Goal: Task Accomplishment & Management: Use online tool/utility

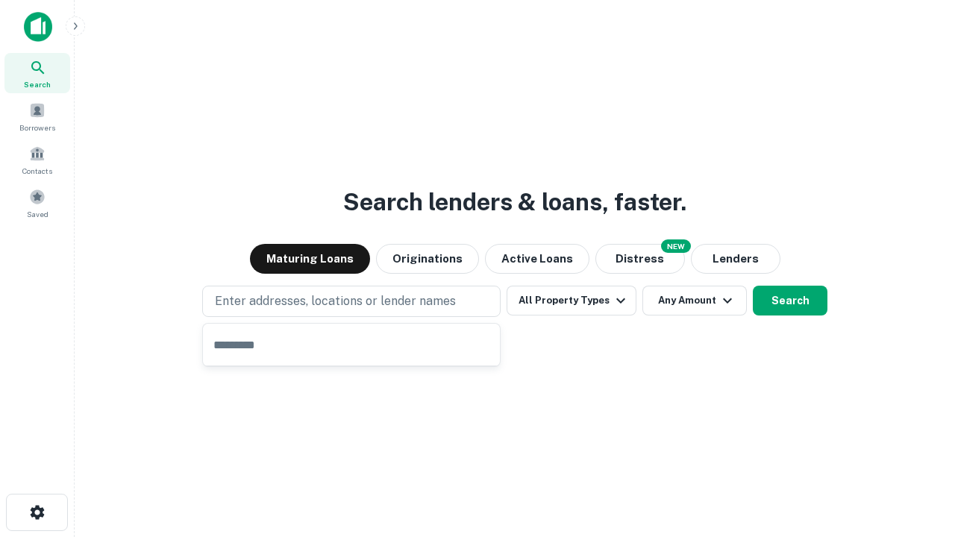
type input "**********"
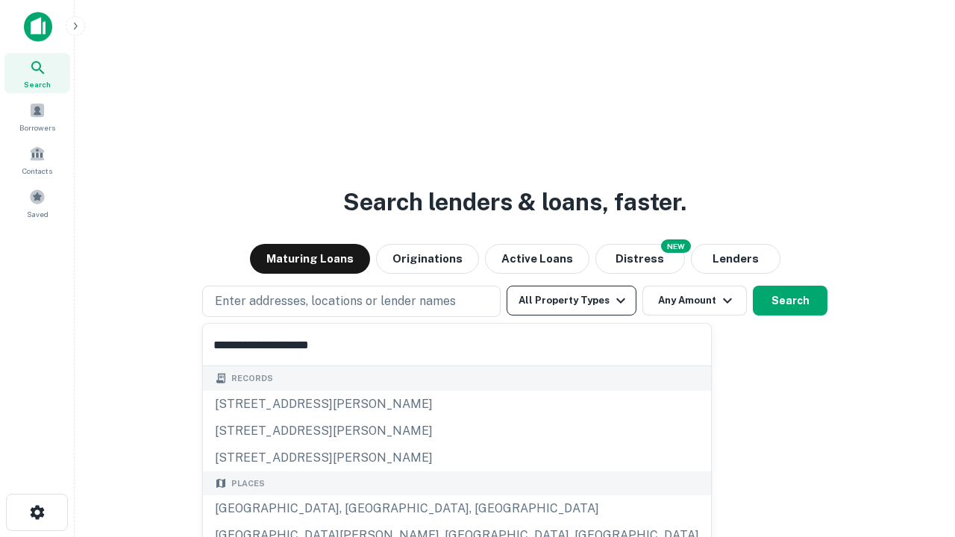
click at [357, 509] on div "Santa Monica, CA, USA" at bounding box center [457, 508] width 508 height 27
click at [572, 301] on button "All Property Types" at bounding box center [572, 301] width 130 height 30
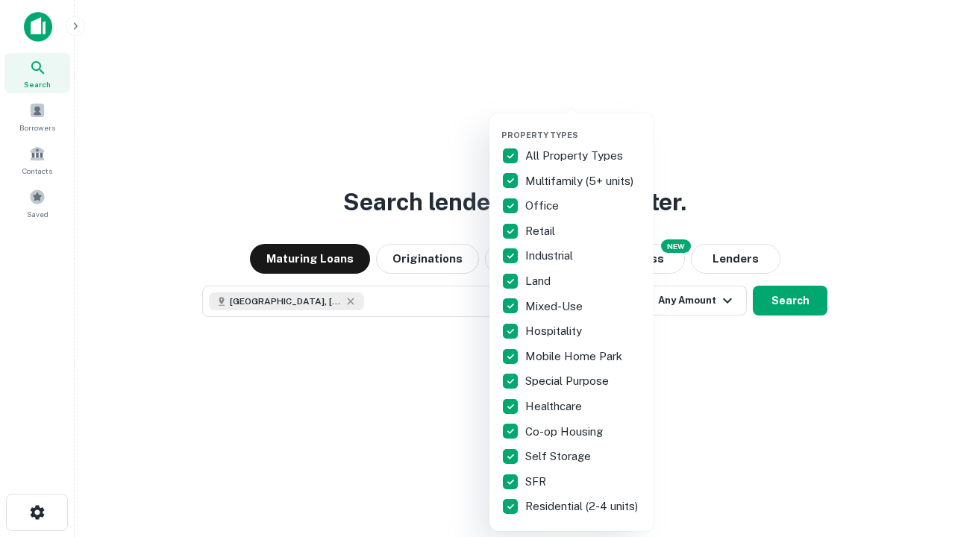
click at [584, 125] on button "button" at bounding box center [583, 125] width 164 height 1
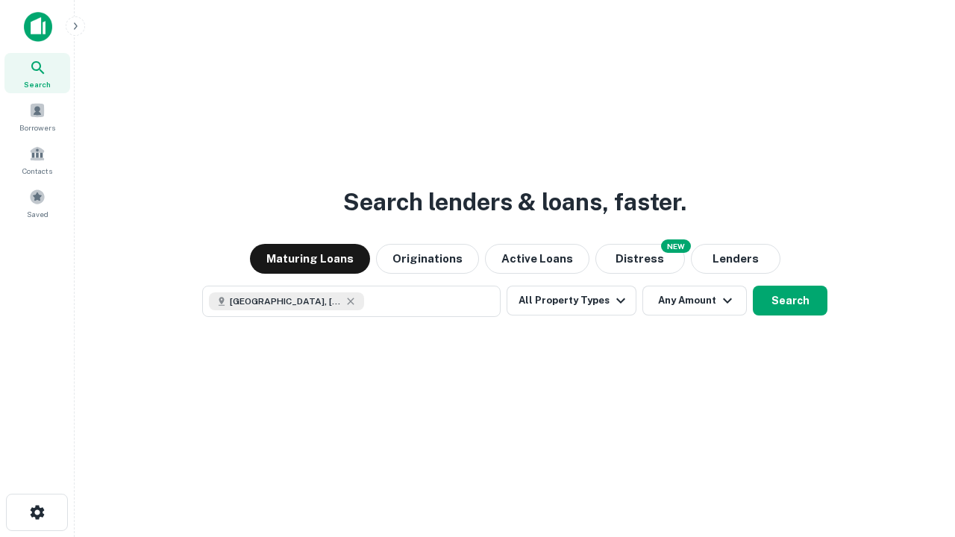
scroll to position [24, 0]
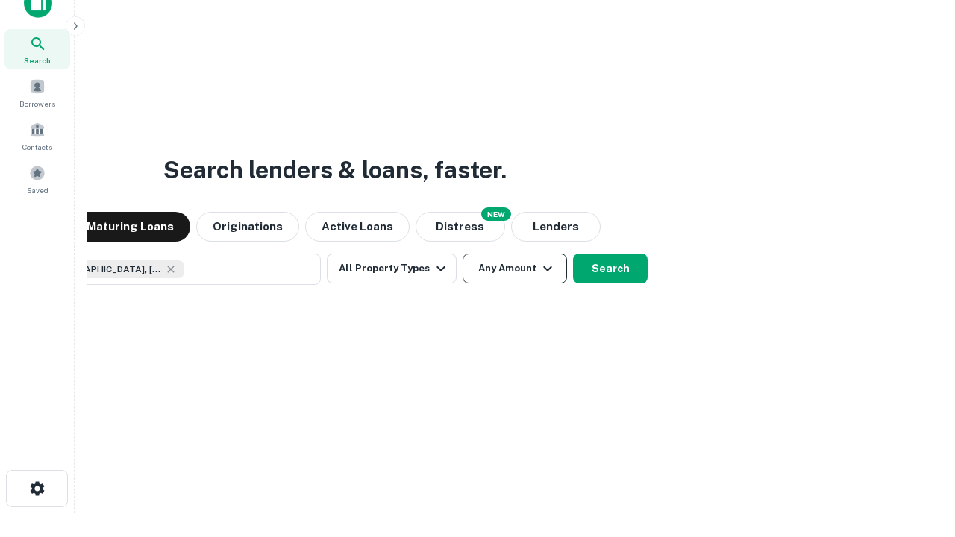
click at [463, 254] on button "Any Amount" at bounding box center [515, 269] width 104 height 30
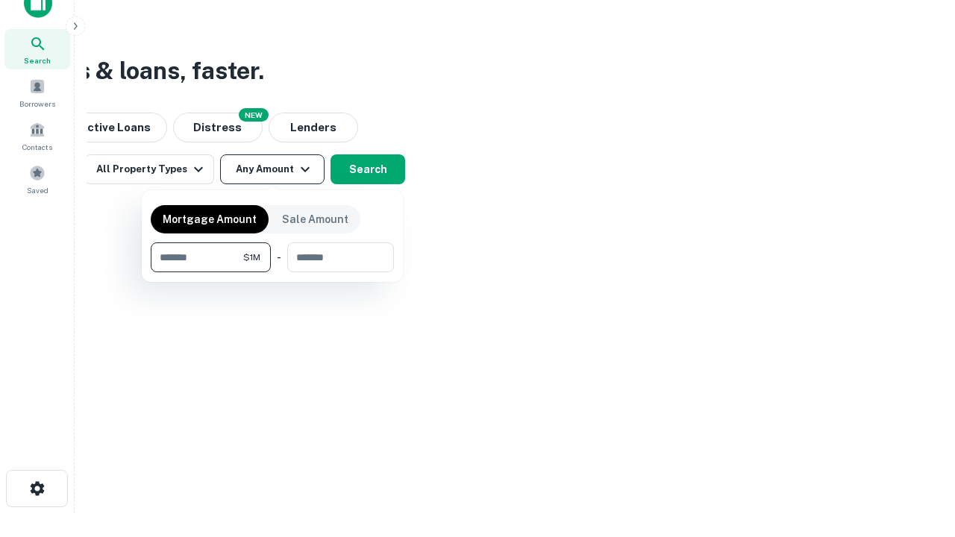
type input "*******"
click at [272, 272] on button "button" at bounding box center [272, 272] width 243 height 1
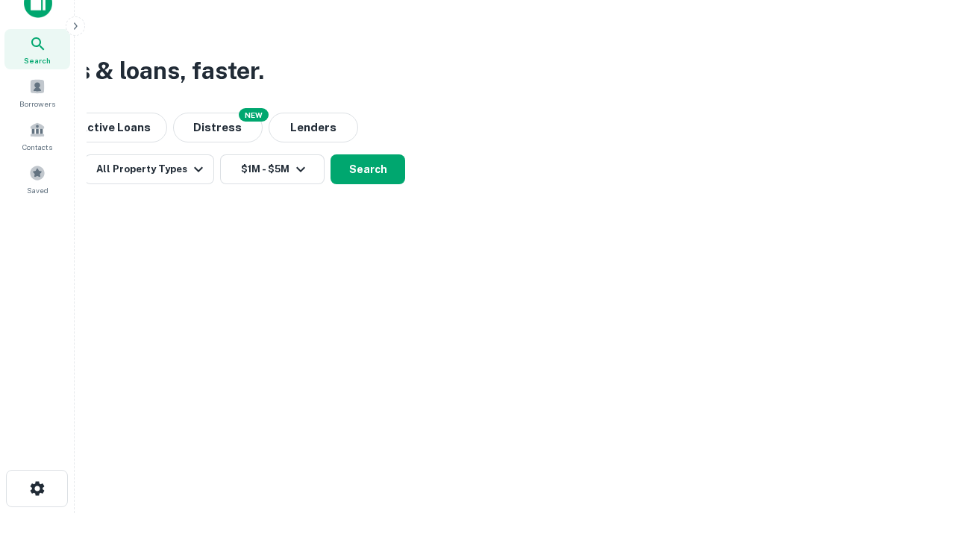
scroll to position [8, 275]
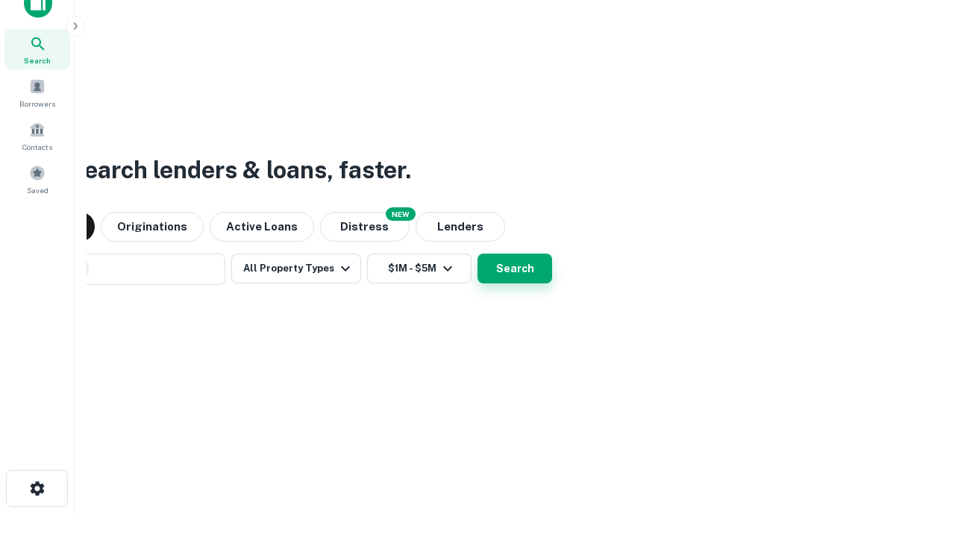
click at [478, 254] on button "Search" at bounding box center [515, 269] width 75 height 30
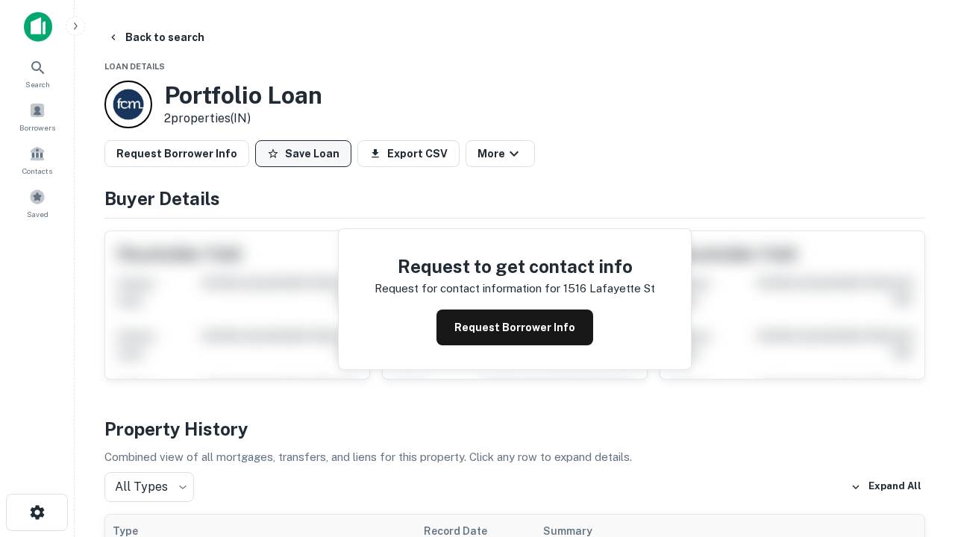
click at [303, 154] on button "Save Loan" at bounding box center [303, 153] width 96 height 27
click at [307, 154] on button "Loan Saved" at bounding box center [306, 153] width 103 height 27
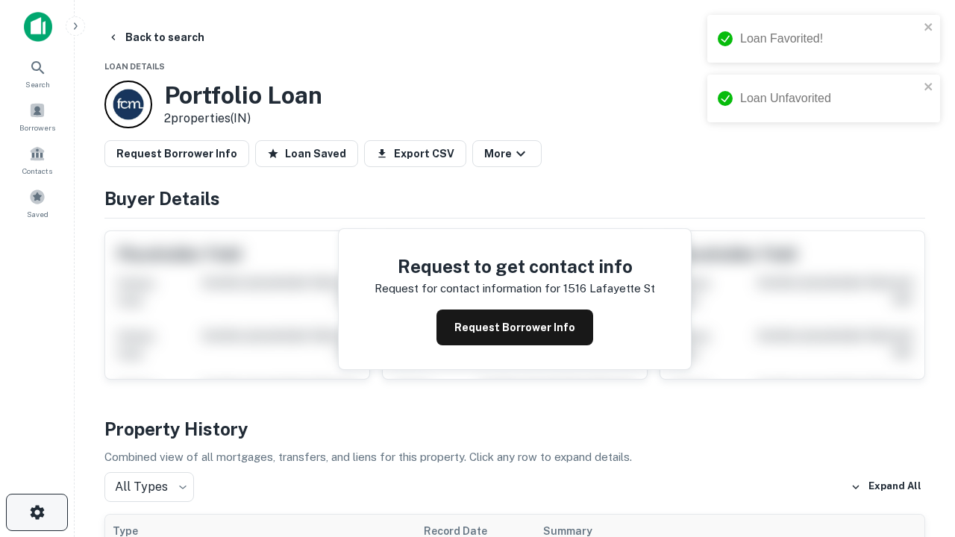
click at [37, 513] on icon "button" at bounding box center [37, 513] width 18 height 18
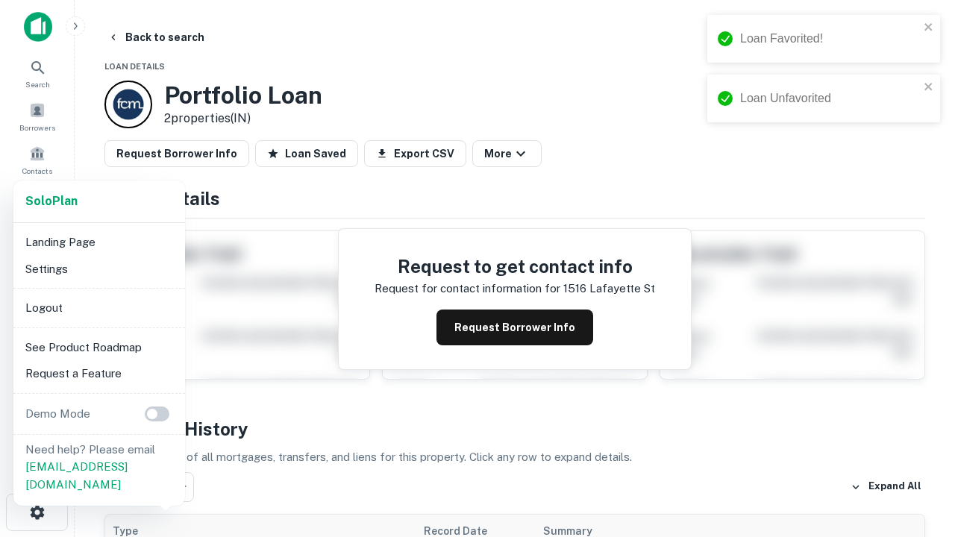
click at [99, 307] on li "Logout" at bounding box center [99, 308] width 160 height 27
